Goal: Task Accomplishment & Management: Complete application form

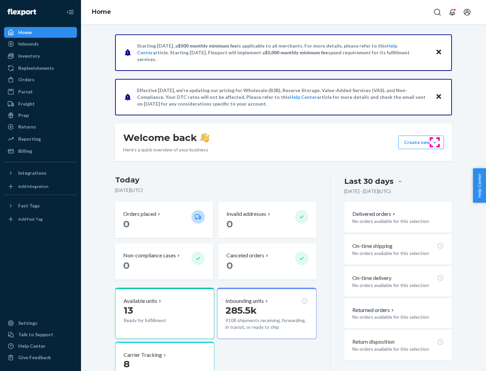
click at [434, 142] on button "Create new Create new inbound Create new order Create new product" at bounding box center [421, 142] width 46 height 13
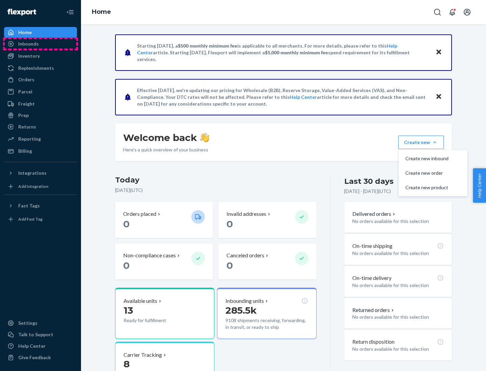
click at [40, 44] on div "Inbounds" at bounding box center [40, 43] width 71 height 9
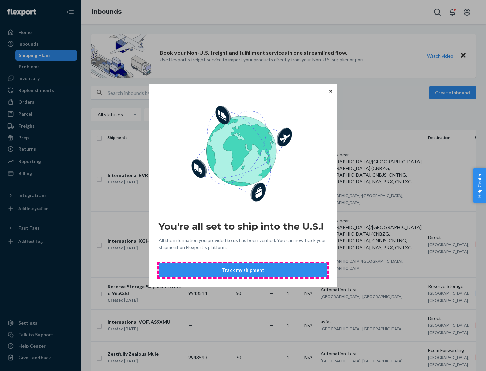
click at [243, 270] on button "Track my shipment" at bounding box center [242, 269] width 169 height 13
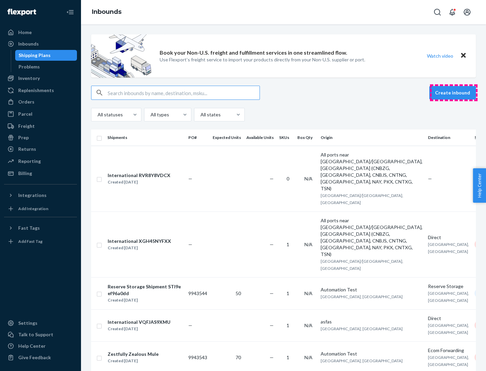
click at [453, 93] on button "Create inbound" at bounding box center [452, 92] width 47 height 13
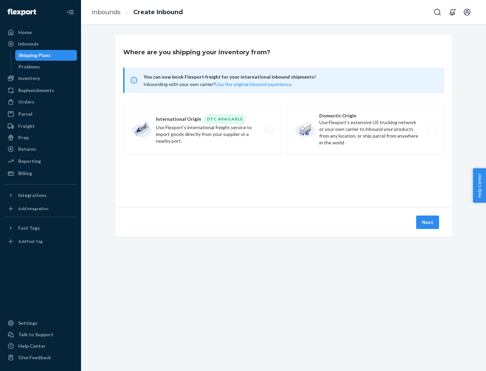
click at [202, 129] on label "International Origin DTC Available Use Flexport's international freight service…" at bounding box center [202, 129] width 158 height 51
click at [268, 129] on input "International Origin DTC Available Use Flexport's international freight service…" at bounding box center [270, 129] width 4 height 4
radio input "true"
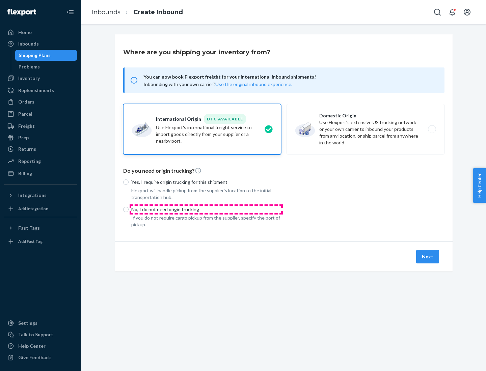
click at [206, 209] on p "No, I do not need origin trucking" at bounding box center [206, 209] width 150 height 7
click at [128, 209] on input "No, I do not need origin trucking" at bounding box center [125, 209] width 5 height 5
radio input "true"
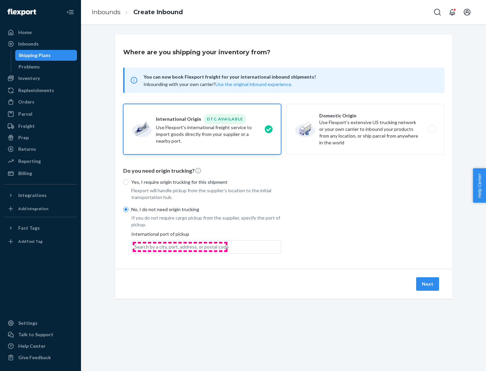
click at [180, 247] on div "Search by a city, port, address, or postal code" at bounding box center [181, 246] width 94 height 7
click at [135, 247] on input "Search by a city, port, address, or postal code" at bounding box center [134, 246] width 1 height 7
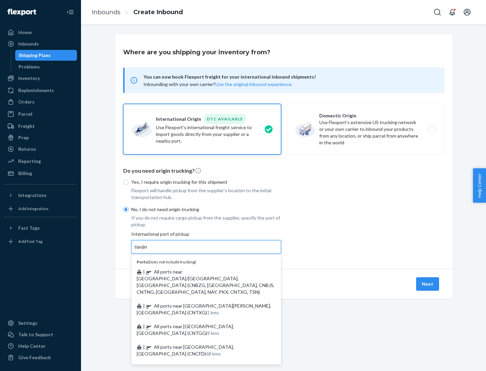
click at [199, 271] on span "| All ports near [GEOGRAPHIC_DATA]/[GEOGRAPHIC_DATA], [GEOGRAPHIC_DATA] (CNBZG,…" at bounding box center [206, 282] width 138 height 26
click at [148, 250] on input "tianjin" at bounding box center [141, 246] width 14 height 7
type input "All ports near [GEOGRAPHIC_DATA]/[GEOGRAPHIC_DATA], [GEOGRAPHIC_DATA] (CNBZG, […"
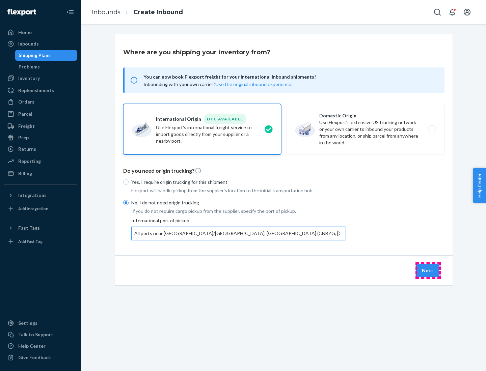
click at [428, 270] on button "Next" at bounding box center [427, 270] width 23 height 13
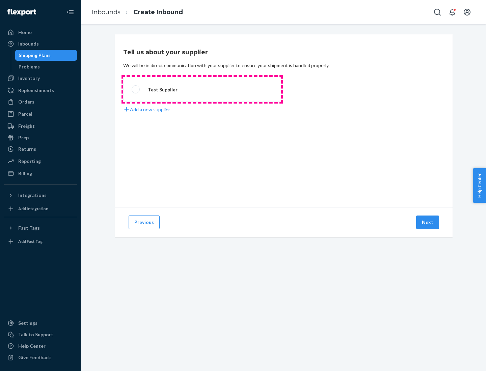
click at [202, 89] on label "Test Supplier" at bounding box center [202, 89] width 158 height 25
click at [136, 89] on input "Test Supplier" at bounding box center [134, 89] width 4 height 4
radio input "true"
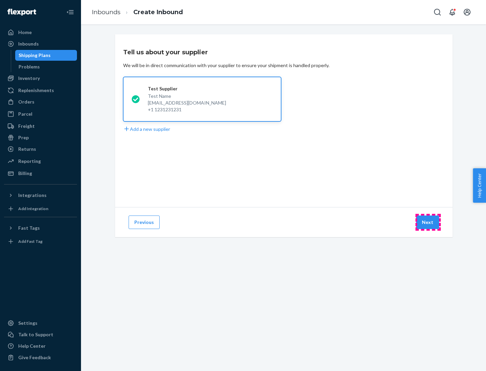
click at [428, 222] on button "Next" at bounding box center [427, 221] width 23 height 13
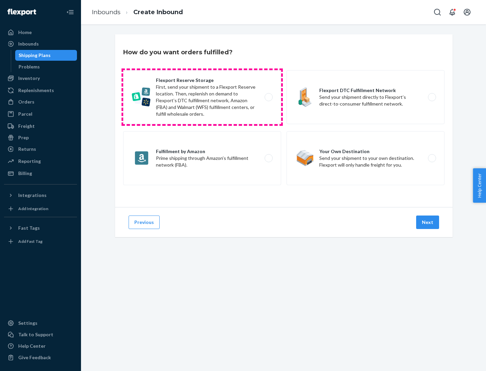
click at [202, 97] on label "Flexport Reserve Storage First, send your shipment to a Flexport Reserve locati…" at bounding box center [202, 97] width 158 height 54
click at [268, 97] on input "Flexport Reserve Storage First, send your shipment to a Flexport Reserve locati…" at bounding box center [270, 97] width 4 height 4
radio input "true"
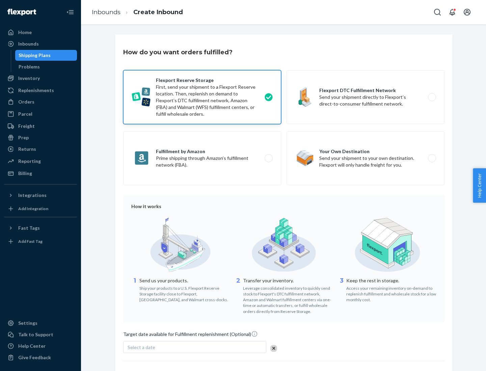
scroll to position [55, 0]
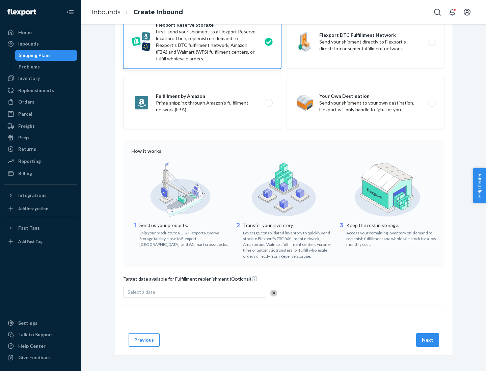
click at [428, 340] on button "Next" at bounding box center [427, 339] width 23 height 13
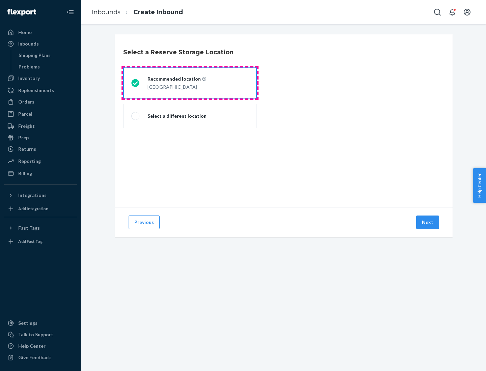
click at [190, 83] on div "[GEOGRAPHIC_DATA]" at bounding box center [176, 86] width 59 height 8
click at [136, 83] on input "Recommended location [GEOGRAPHIC_DATA]" at bounding box center [133, 83] width 4 height 4
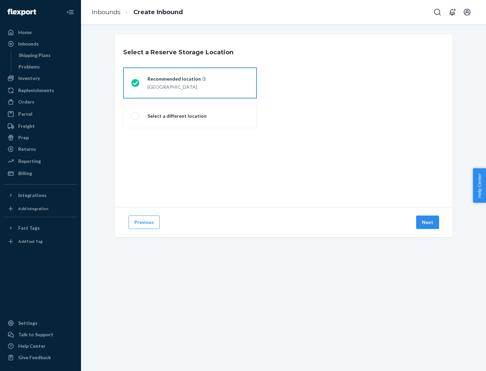
click at [428, 222] on button "Next" at bounding box center [427, 221] width 23 height 13
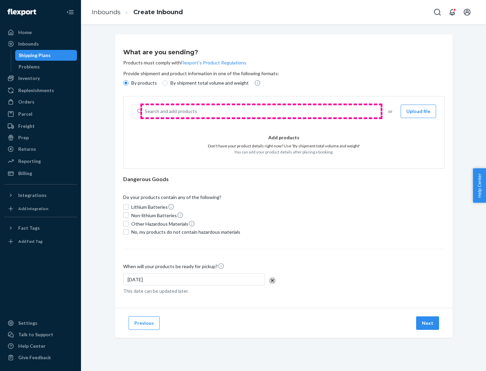
click at [261, 111] on div "Search and add products" at bounding box center [260, 111] width 237 height 12
click at [145, 111] on input "Search and add products" at bounding box center [145, 111] width 1 height 7
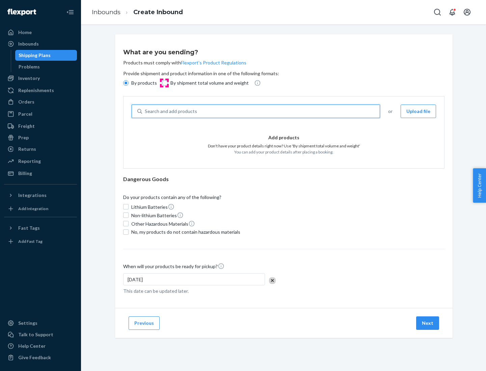
click at [164, 83] on input "By shipment total volume and weight" at bounding box center [164, 82] width 5 height 5
radio input "true"
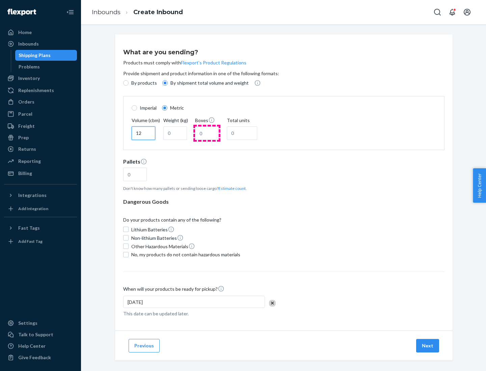
type input "12"
type input "22"
type input "222"
type input "121"
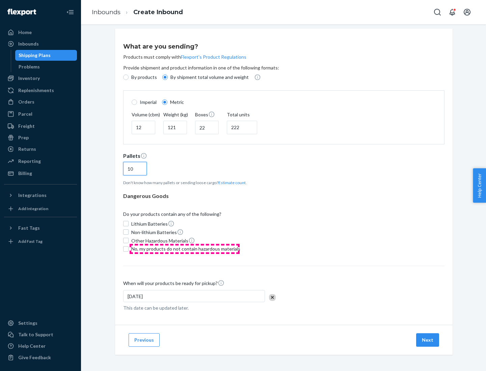
type input "10"
click at [184, 249] on span "No, my products do not contain hazardous materials" at bounding box center [185, 248] width 109 height 7
click at [128, 249] on input "No, my products do not contain hazardous materials" at bounding box center [125, 248] width 5 height 5
checkbox input "true"
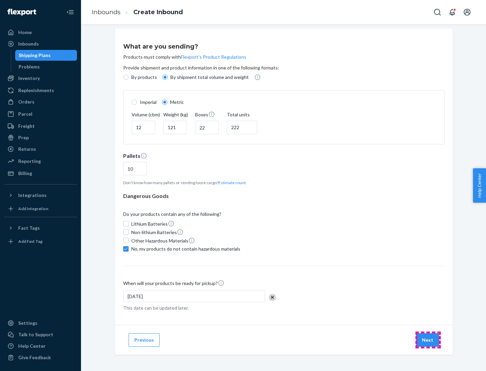
click at [428, 340] on button "Next" at bounding box center [427, 339] width 23 height 13
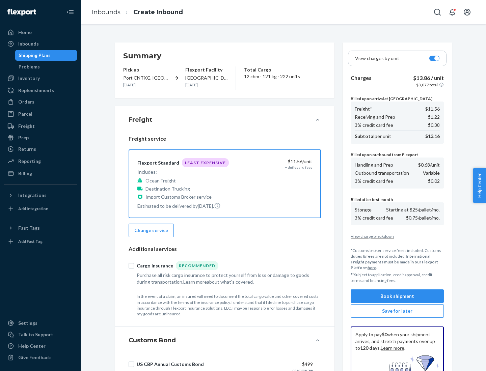
scroll to position [98, 0]
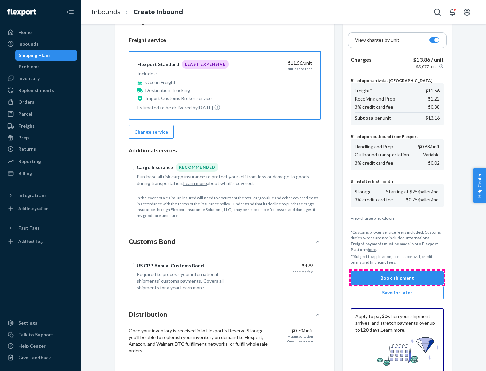
click at [397, 278] on button "Book shipment" at bounding box center [396, 277] width 93 height 13
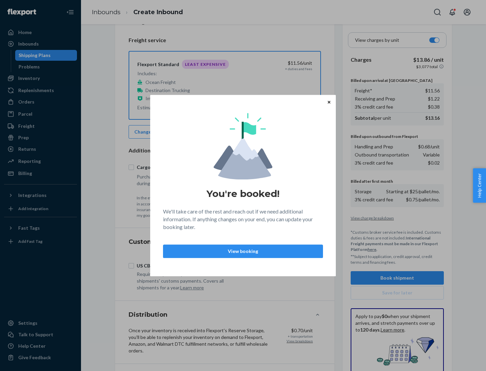
click at [243, 251] on p "View booking" at bounding box center [243, 251] width 148 height 7
